Goal: Entertainment & Leisure: Consume media (video, audio)

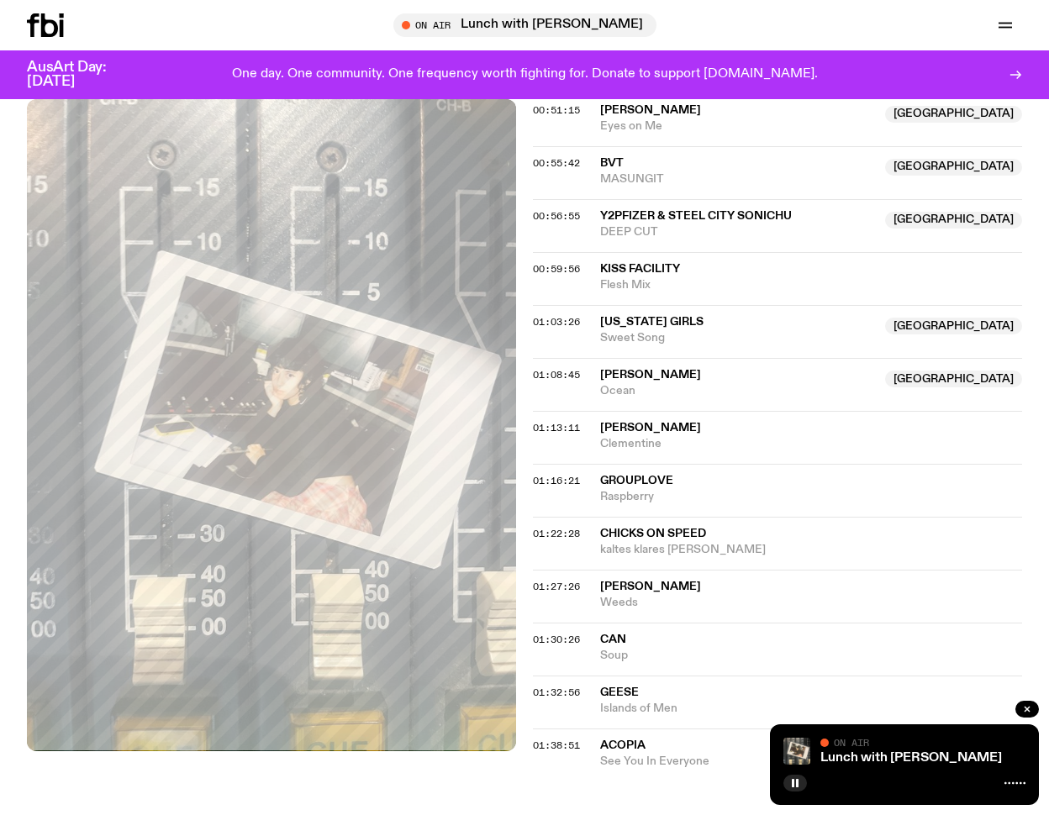
scroll to position [1413, 0]
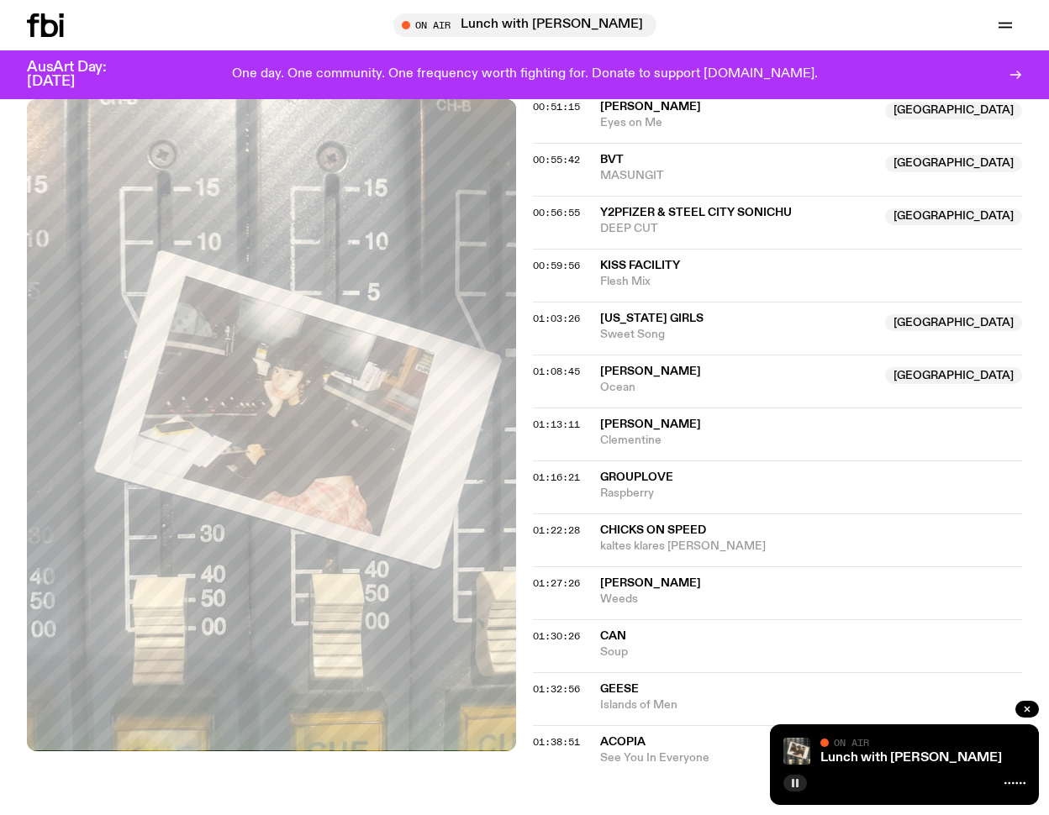
click at [800, 786] on icon "button" at bounding box center [795, 783] width 10 height 10
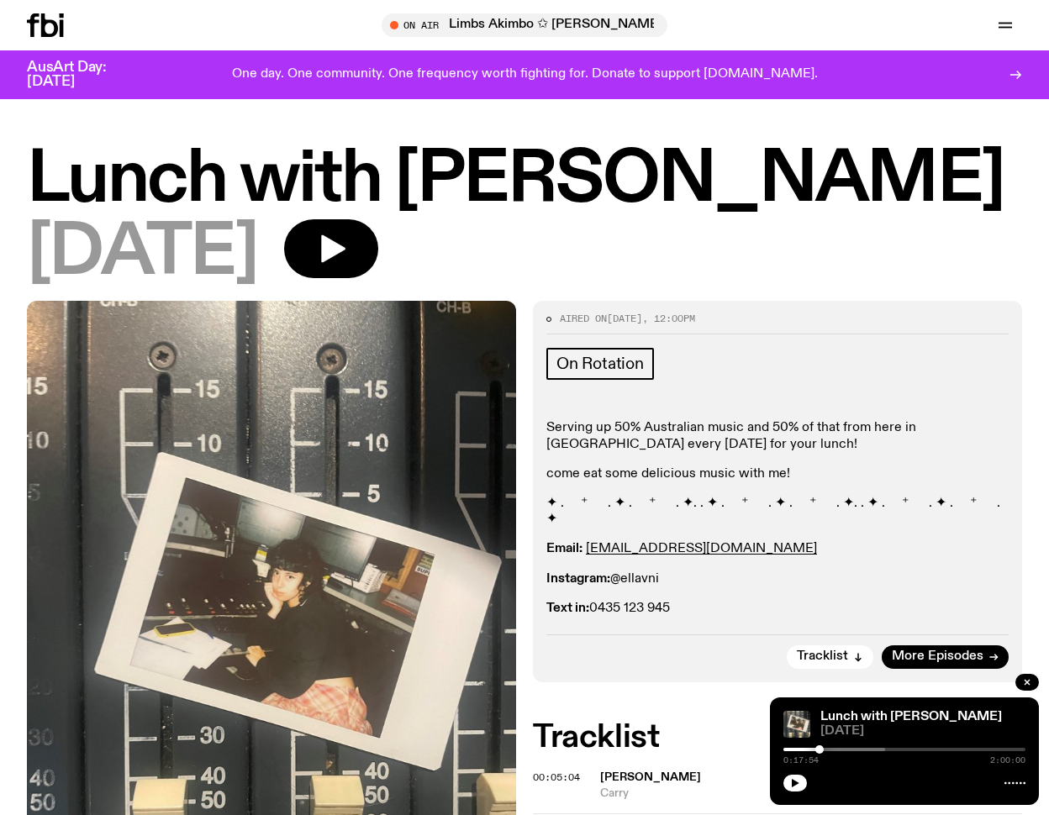
scroll to position [417, 0]
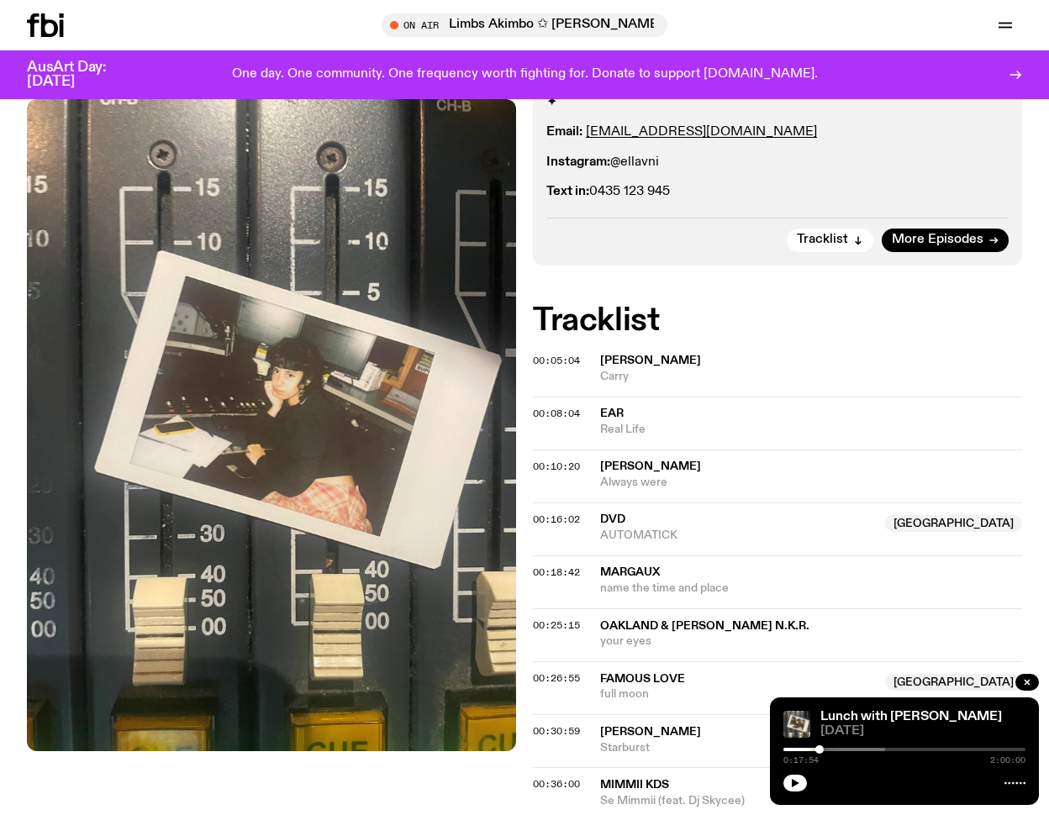
click at [539, 354] on span "00:05:04" at bounding box center [556, 360] width 47 height 13
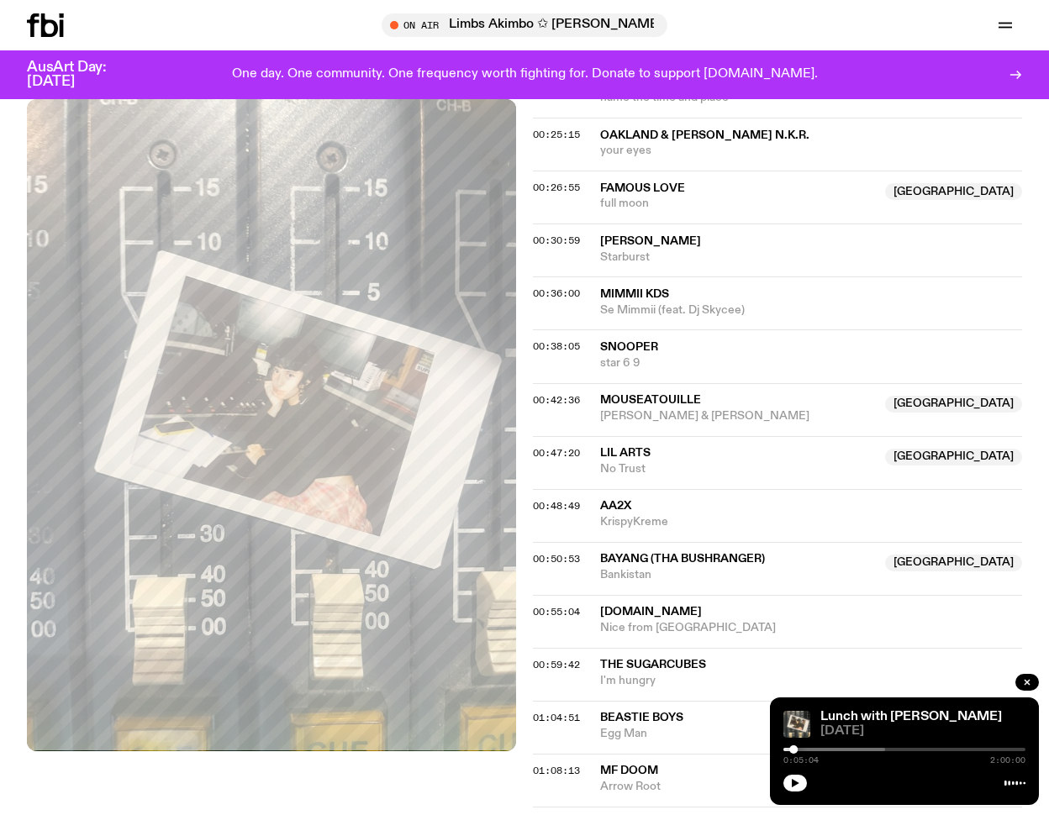
scroll to position [910, 0]
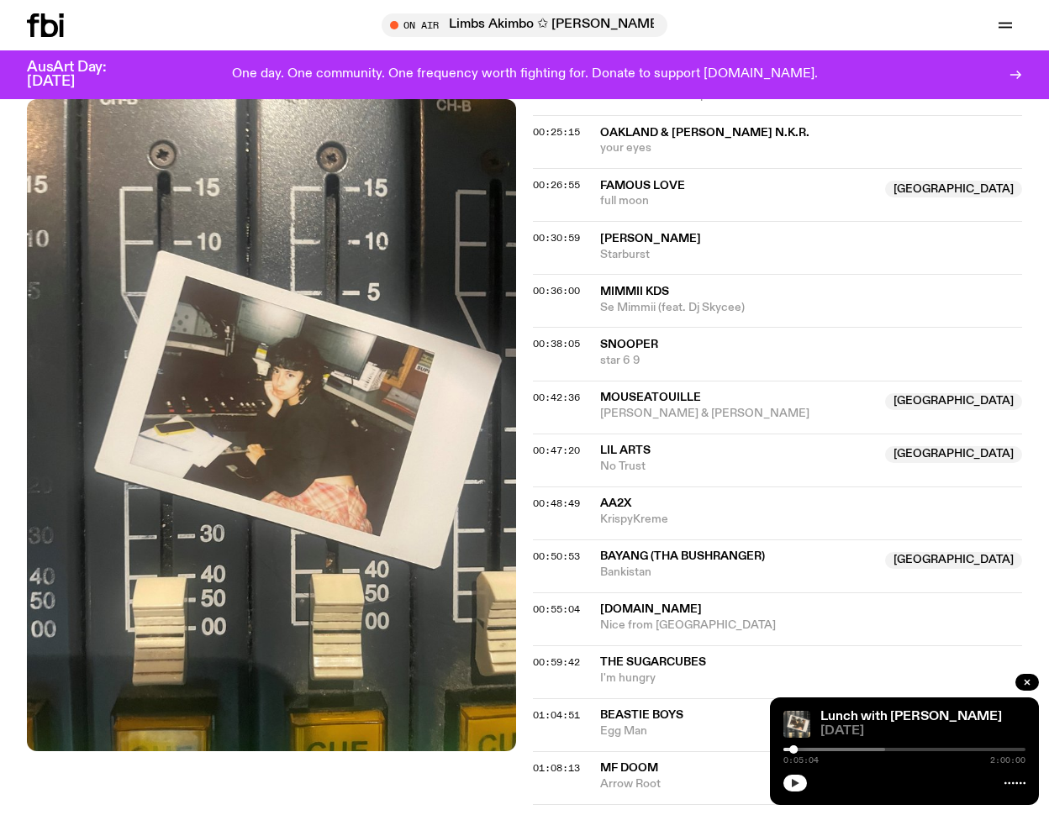
click at [795, 789] on button "button" at bounding box center [796, 783] width 24 height 17
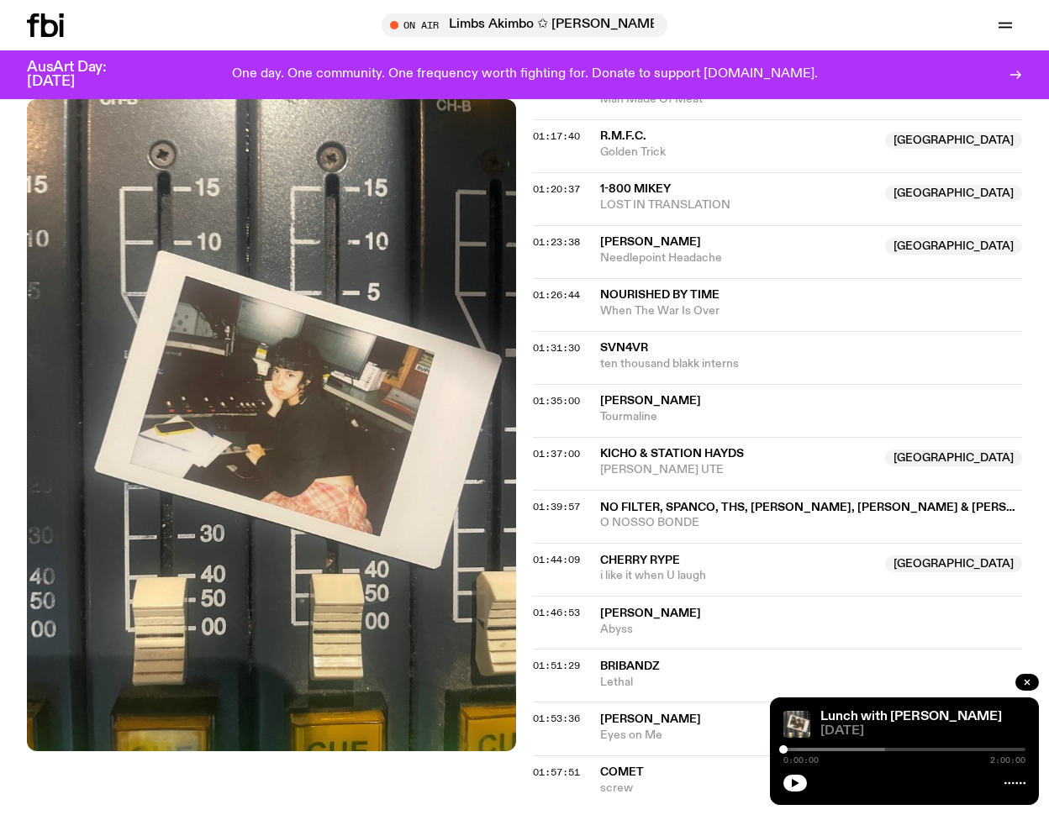
scroll to position [1714, 0]
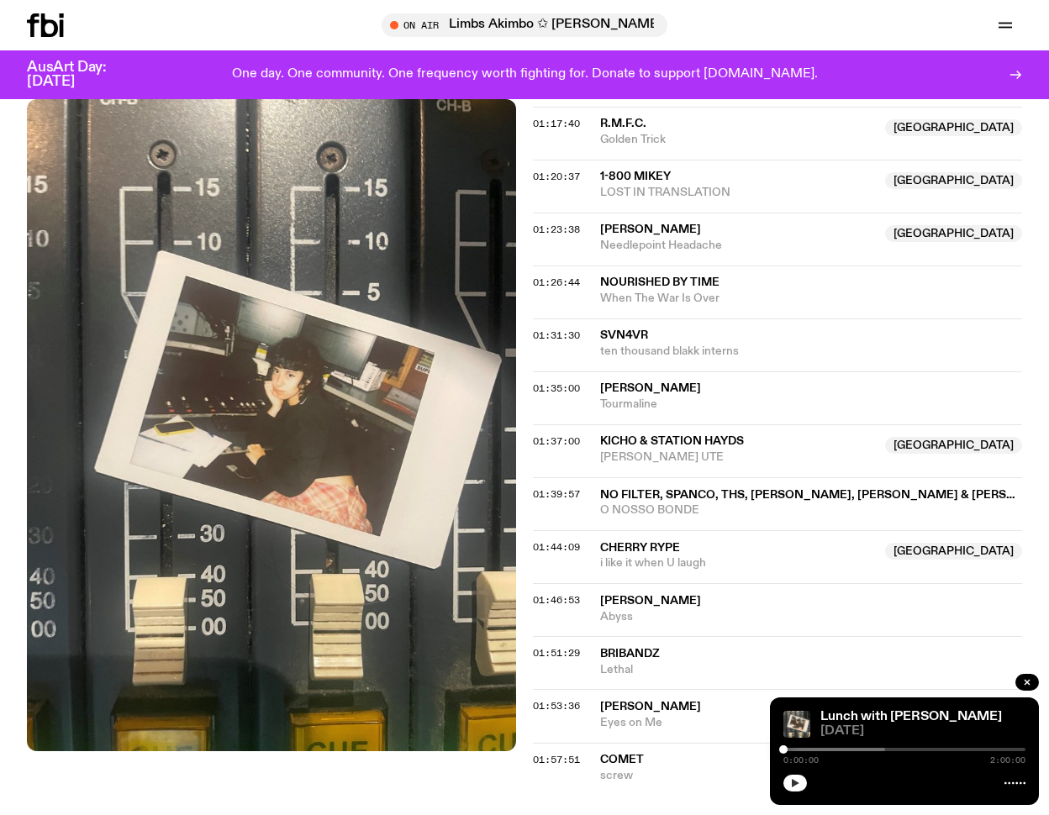
click at [801, 778] on button "button" at bounding box center [796, 783] width 24 height 17
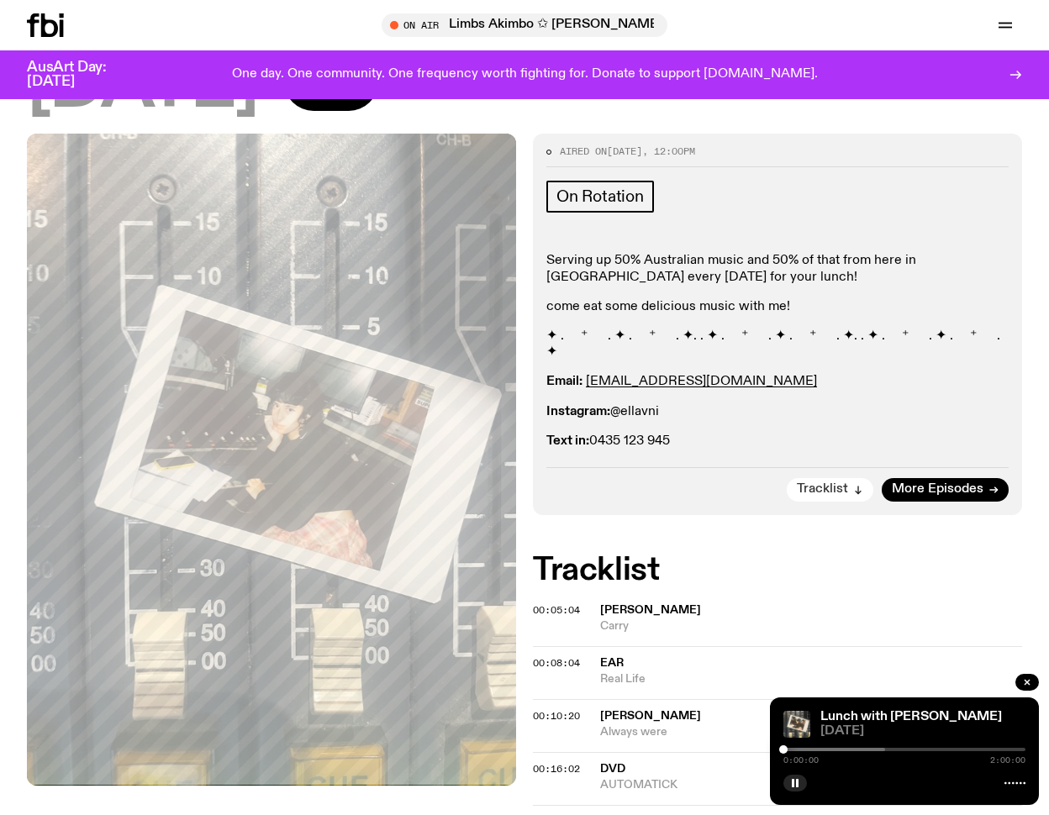
scroll to position [193, 0]
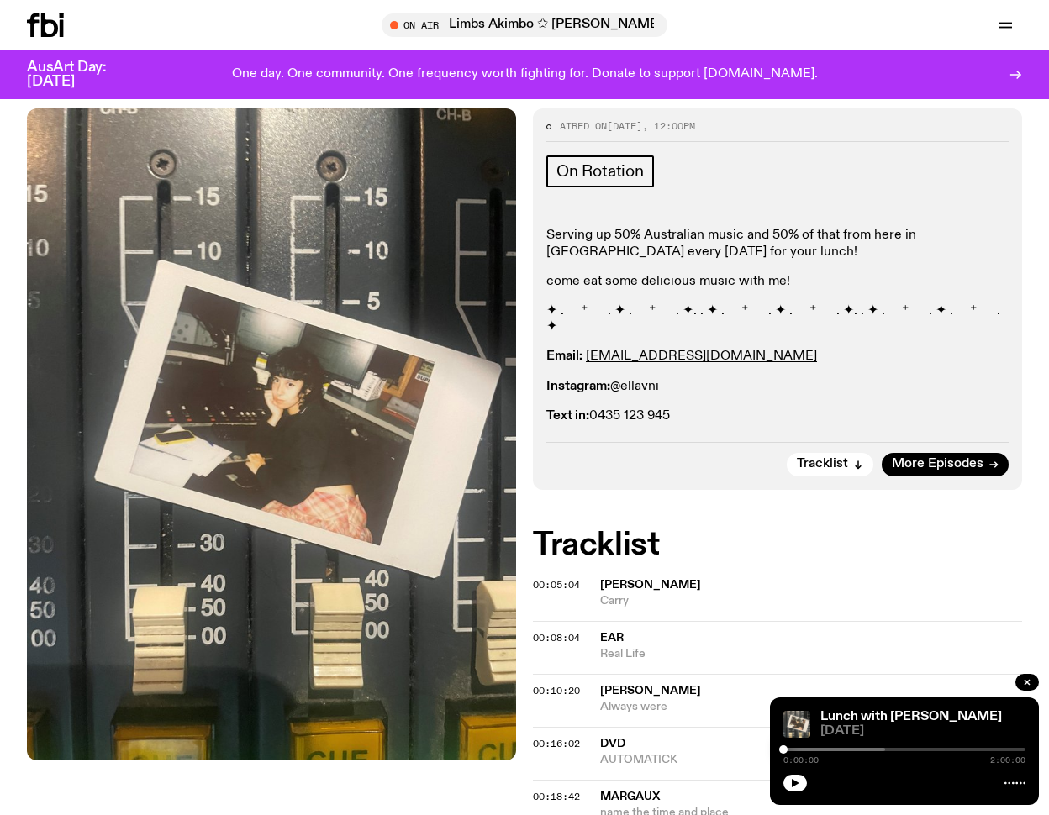
click at [541, 578] on span "00:05:04" at bounding box center [556, 584] width 47 height 13
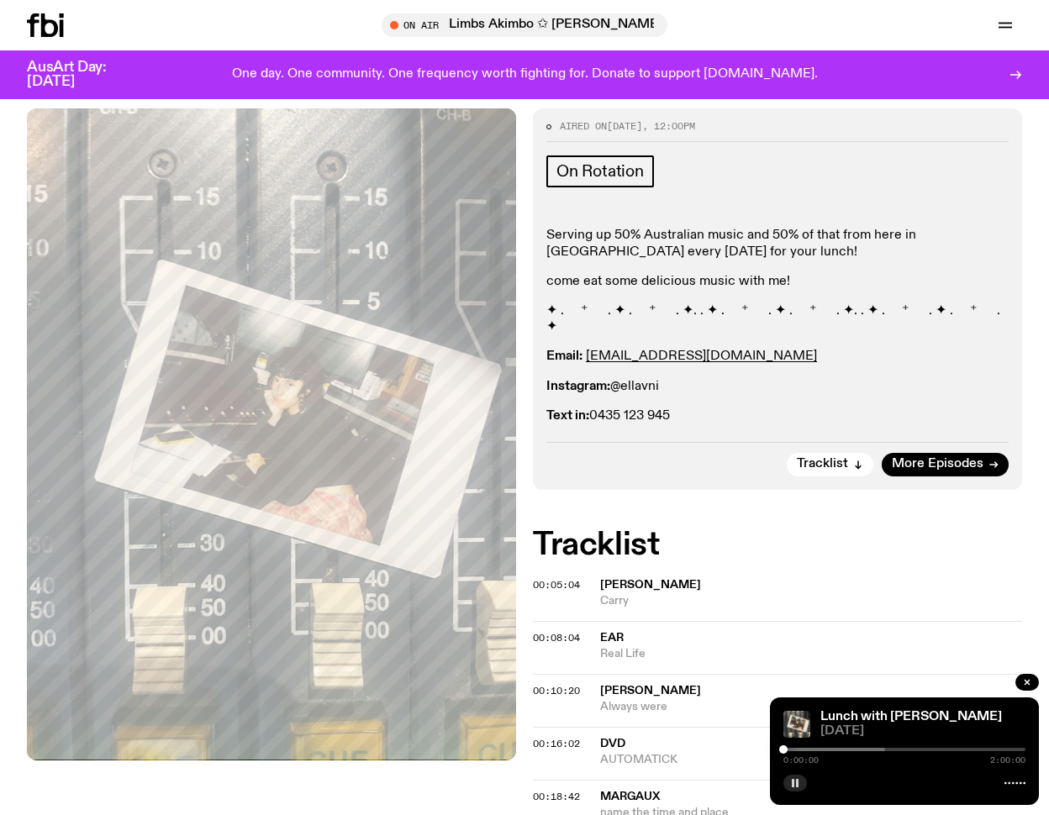
click at [792, 788] on icon "button" at bounding box center [795, 783] width 10 height 10
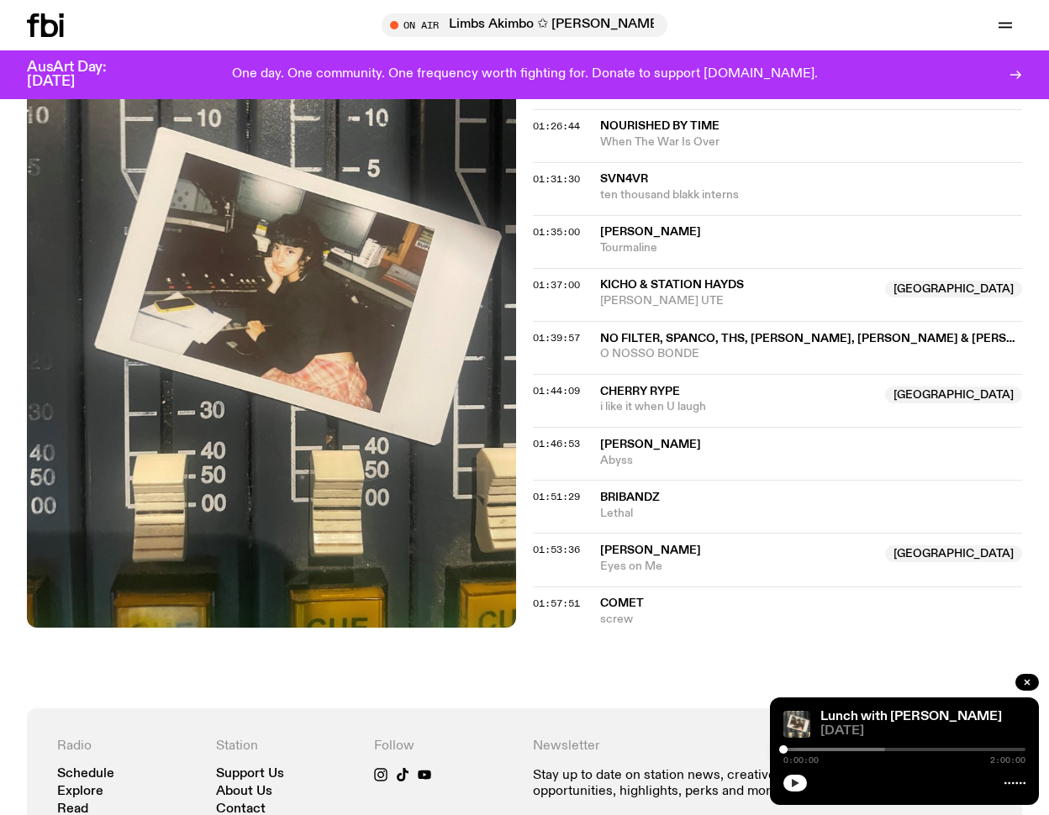
scroll to position [1925, 0]
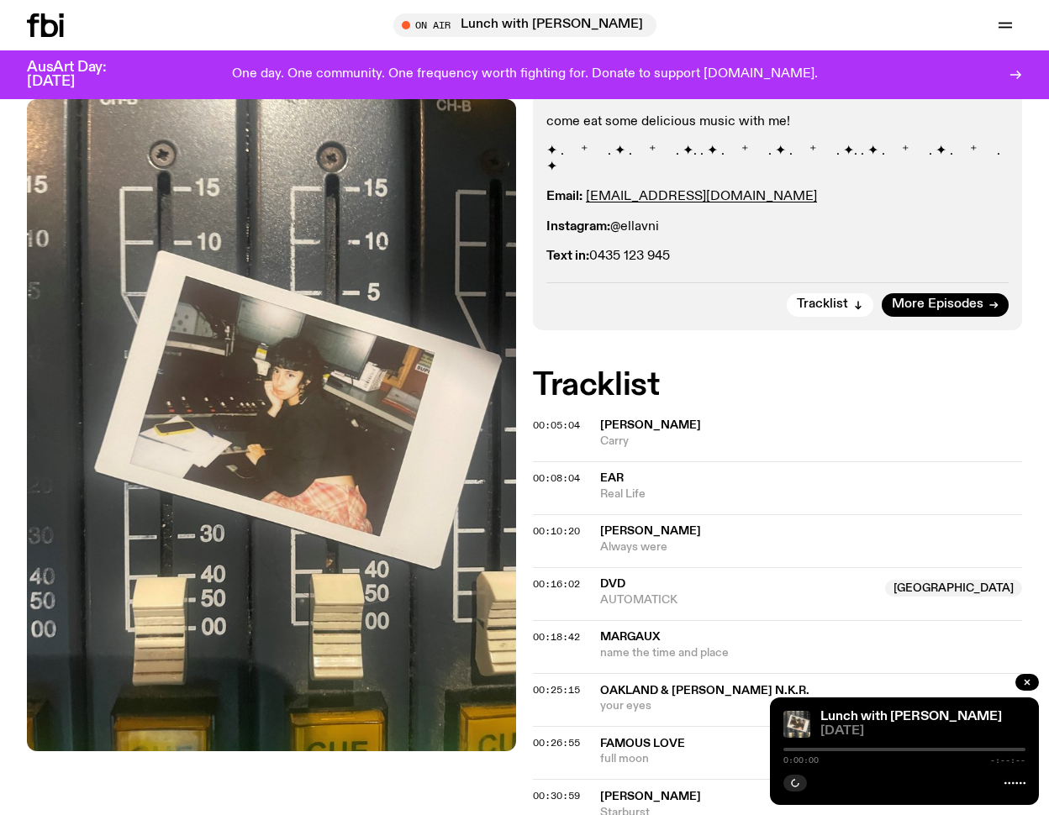
scroll to position [377, 0]
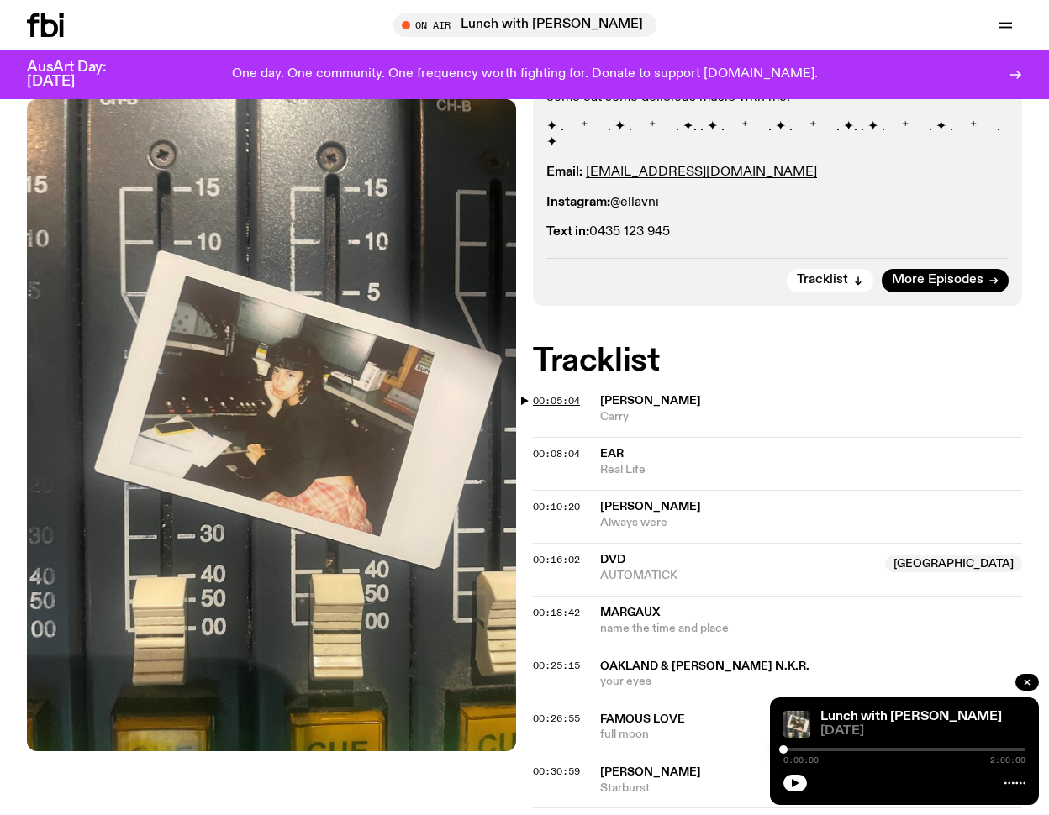
click at [557, 394] on span "00:05:04" at bounding box center [556, 400] width 47 height 13
